Goal: Task Accomplishment & Management: Manage account settings

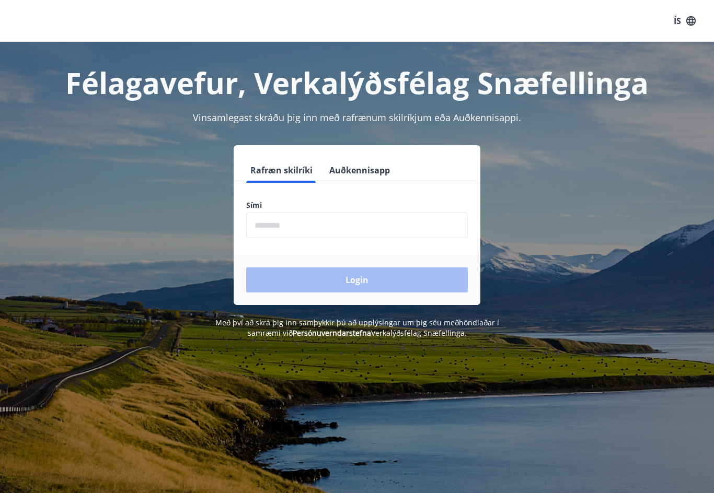
click at [303, 223] on input "phone" at bounding box center [357, 226] width 222 height 26
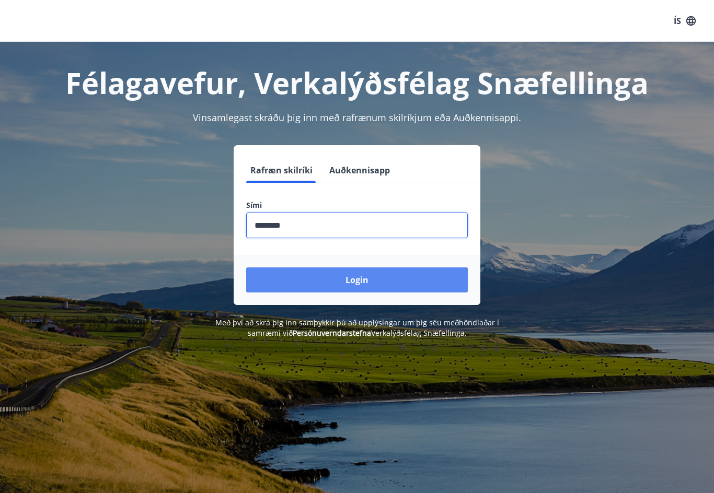
type input "********"
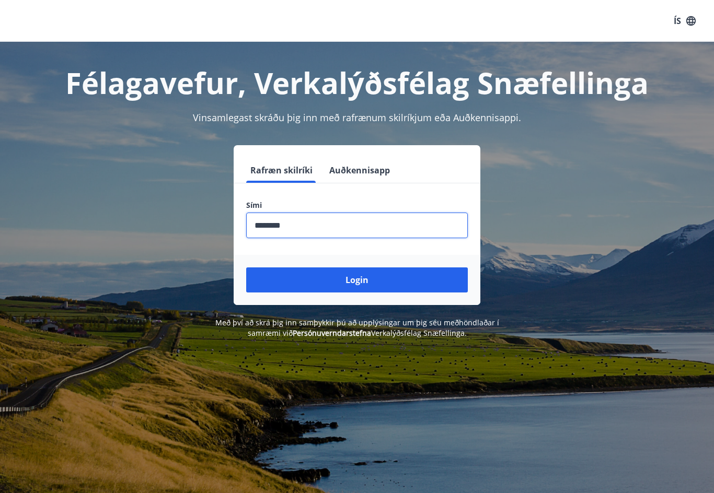
click at [338, 281] on button "Login" at bounding box center [357, 280] width 222 height 25
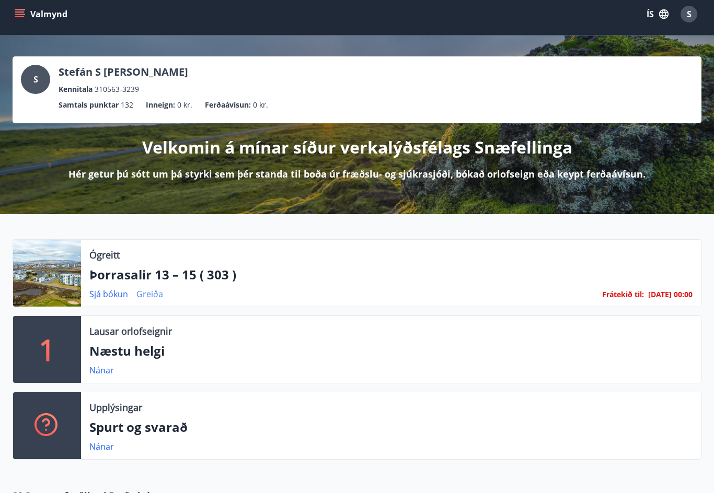
scroll to position [7, 0]
click at [108, 296] on link "Sjá bókun" at bounding box center [108, 295] width 39 height 12
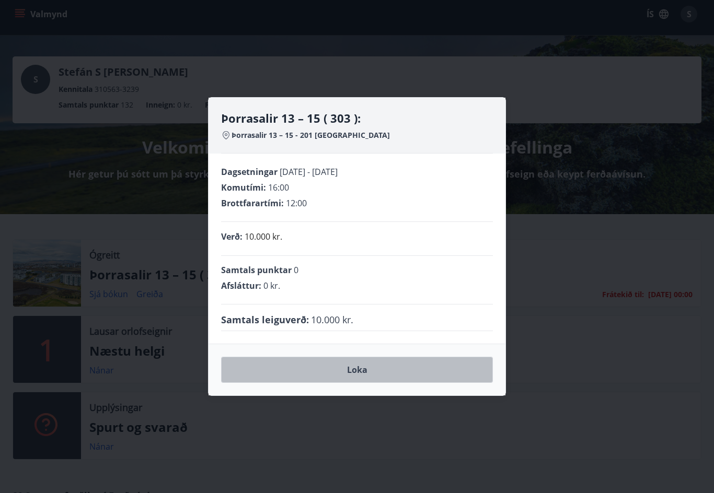
click at [361, 380] on button "Loka" at bounding box center [357, 370] width 272 height 26
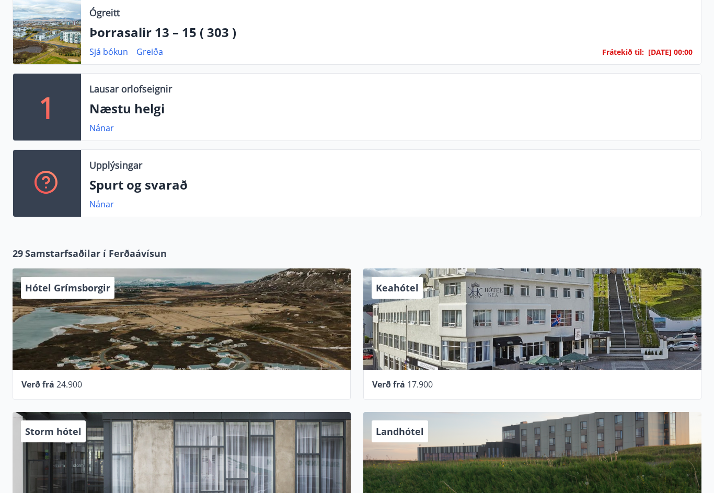
scroll to position [0, 0]
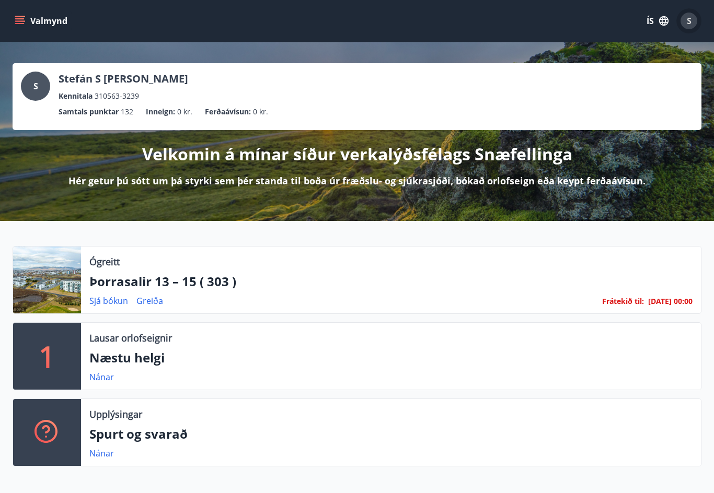
click at [691, 21] on span "S" at bounding box center [689, 21] width 5 height 12
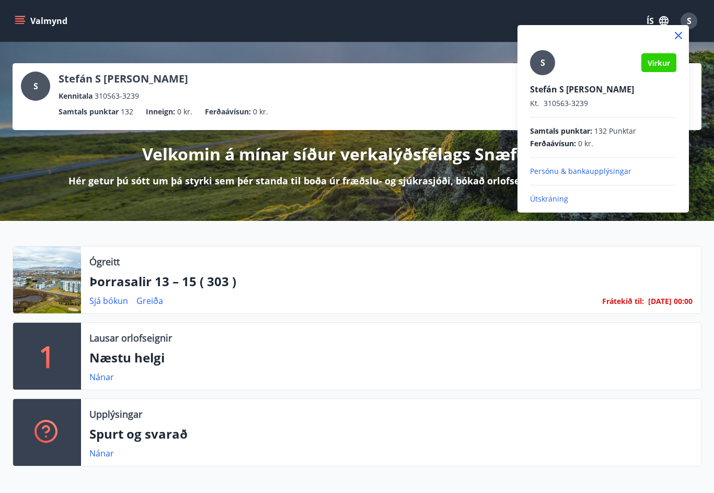
click at [546, 200] on p "Útskráning" at bounding box center [603, 199] width 146 height 10
